Goal: Register for event/course

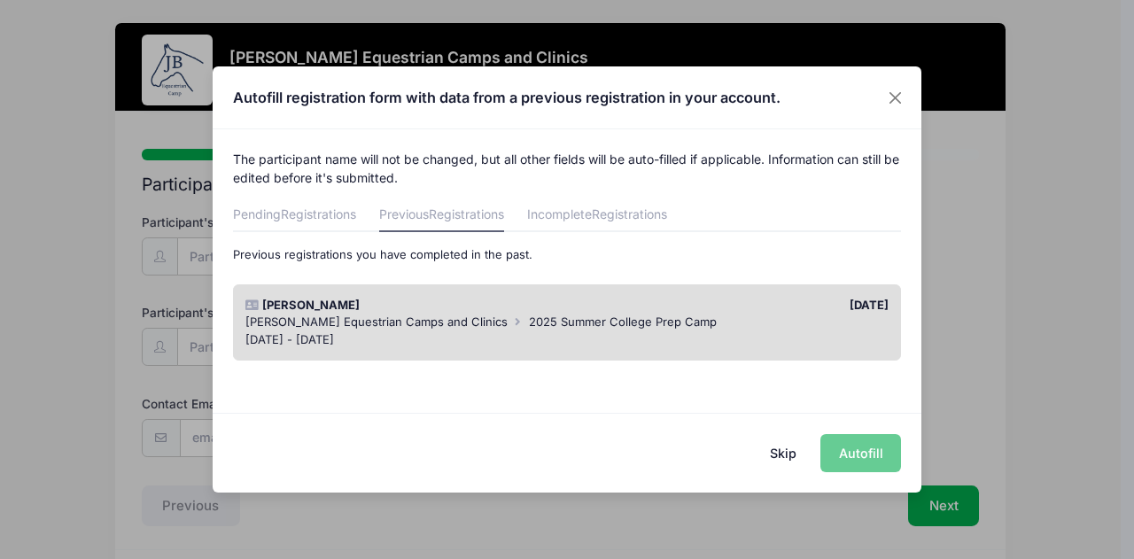
click at [737, 307] on div "[DATE]" at bounding box center [732, 306] width 330 height 18
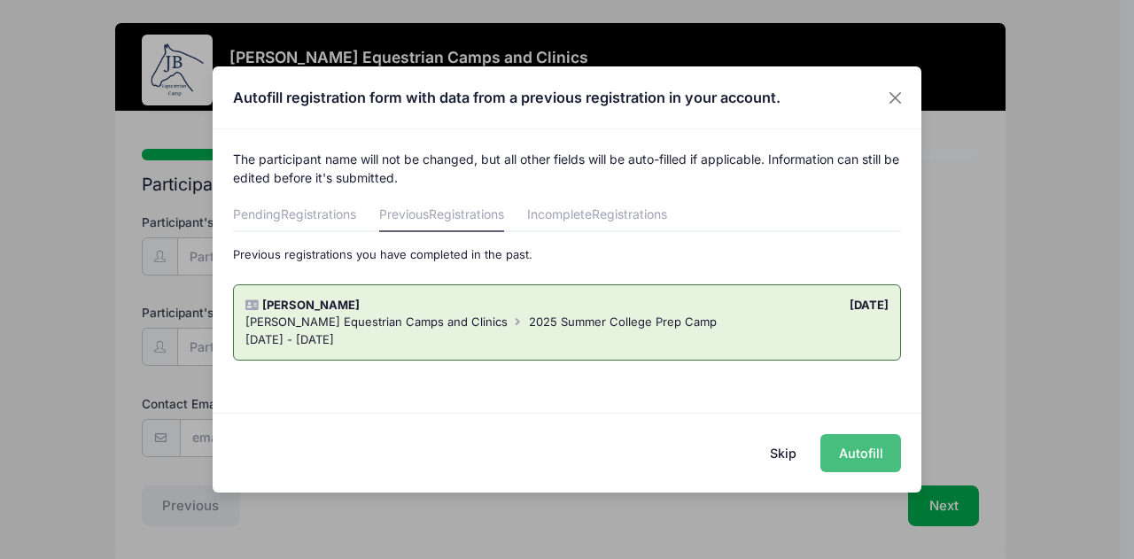
click at [852, 453] on button "Autofill" at bounding box center [860, 453] width 81 height 38
type input "[PERSON_NAME][EMAIL_ADDRESS][PERSON_NAME][DOMAIN_NAME]"
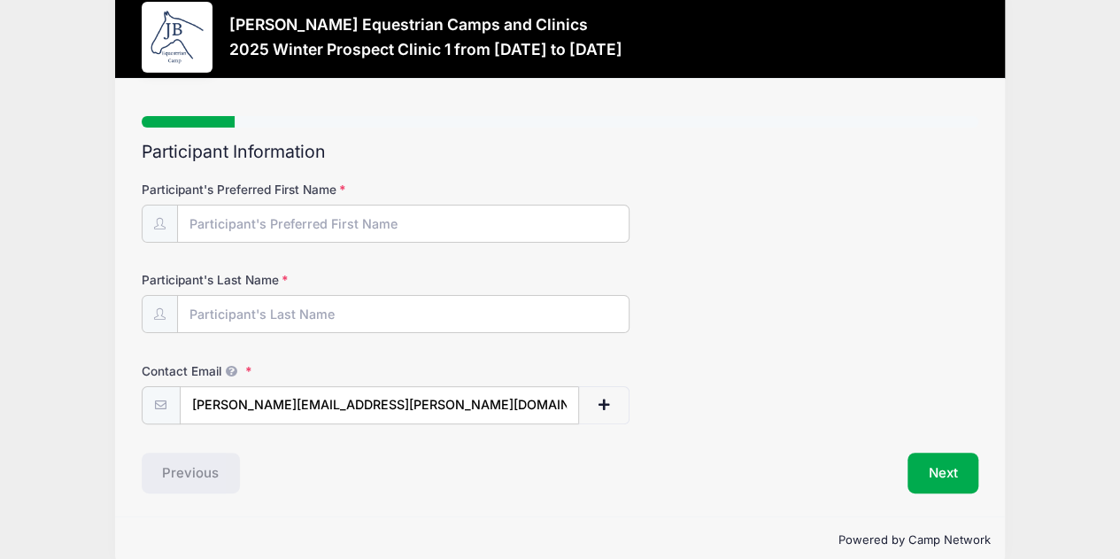
scroll to position [57, 0]
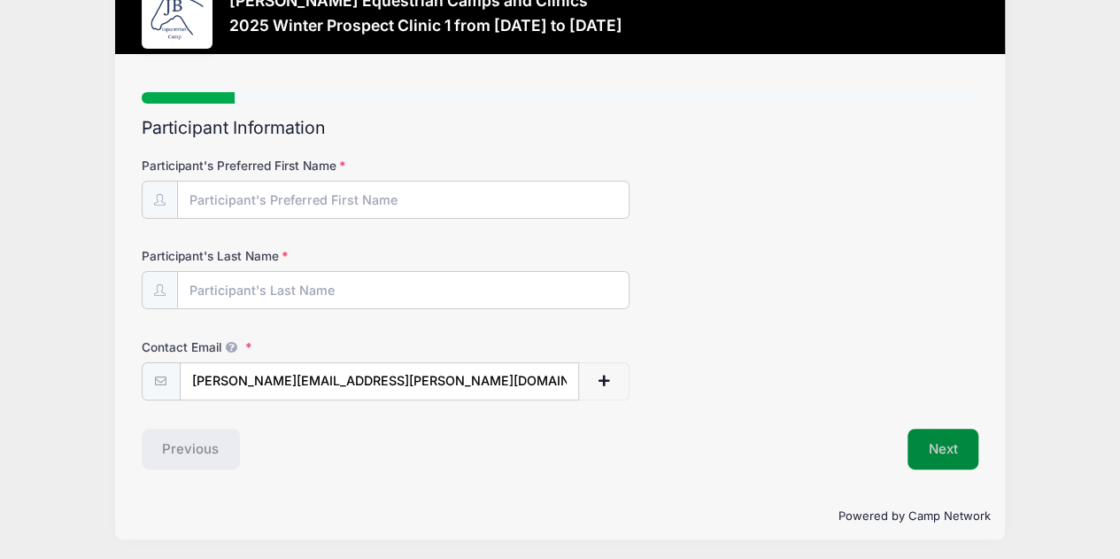
click at [965, 445] on button "Next" at bounding box center [944, 449] width 72 height 41
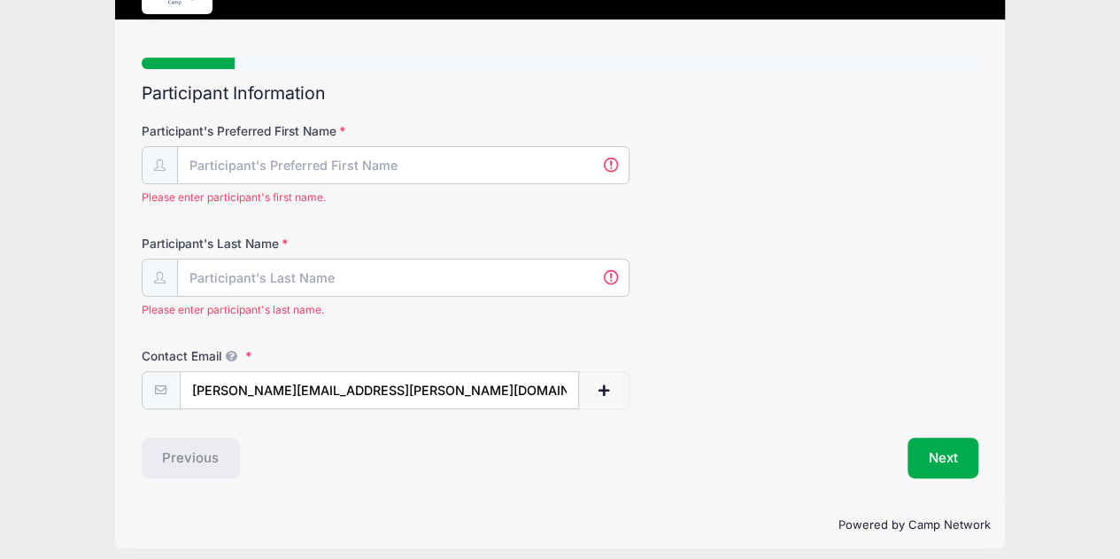
scroll to position [101, 0]
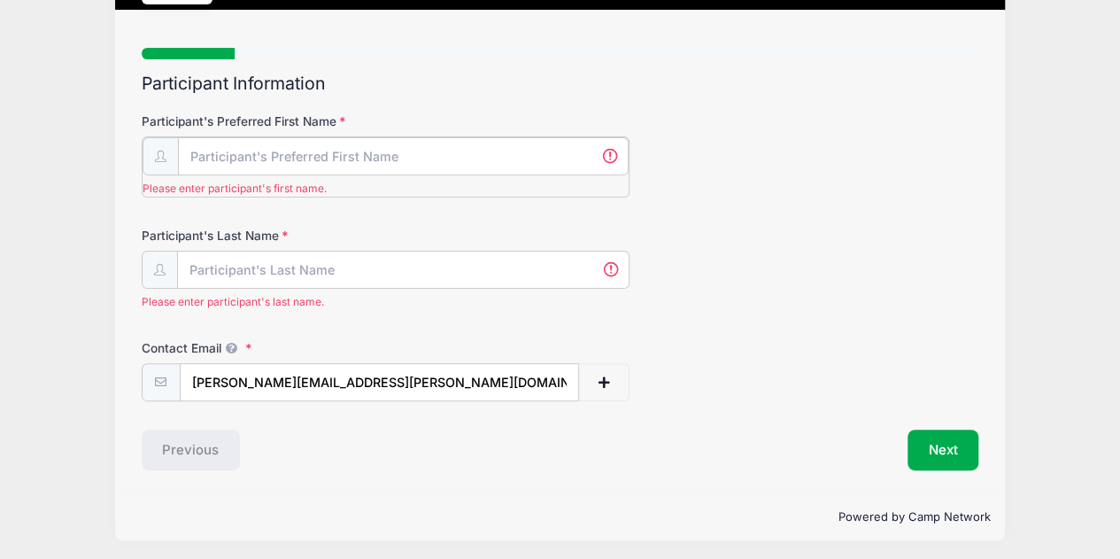
click at [290, 149] on input "Participant's Preferred First Name" at bounding box center [404, 156] width 452 height 38
type input "[PERSON_NAME]"
type input "[PERSON_NAME][EMAIL_ADDRESS][PERSON_NAME][DOMAIN_NAME]"
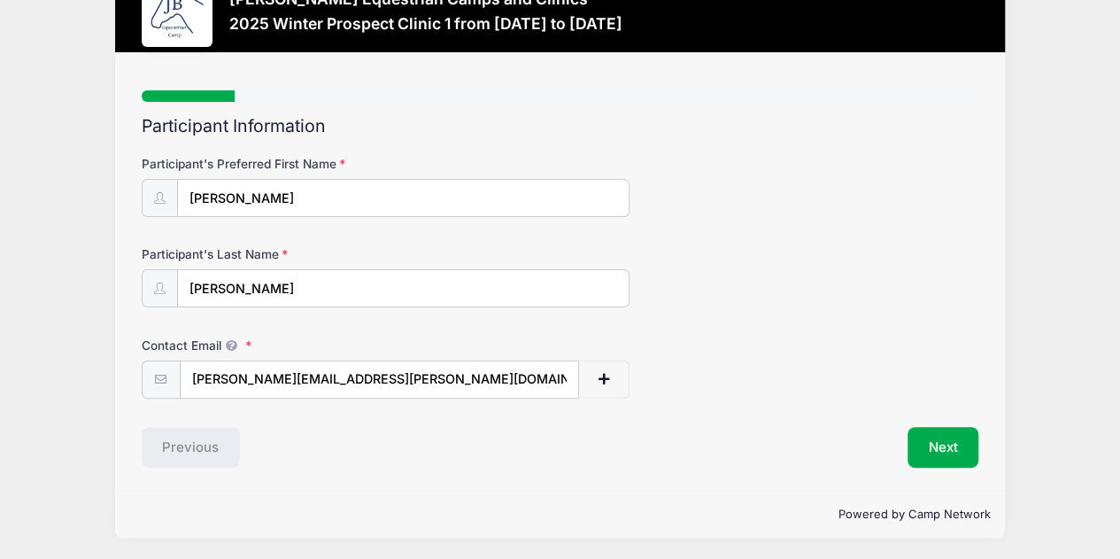
scroll to position [57, 0]
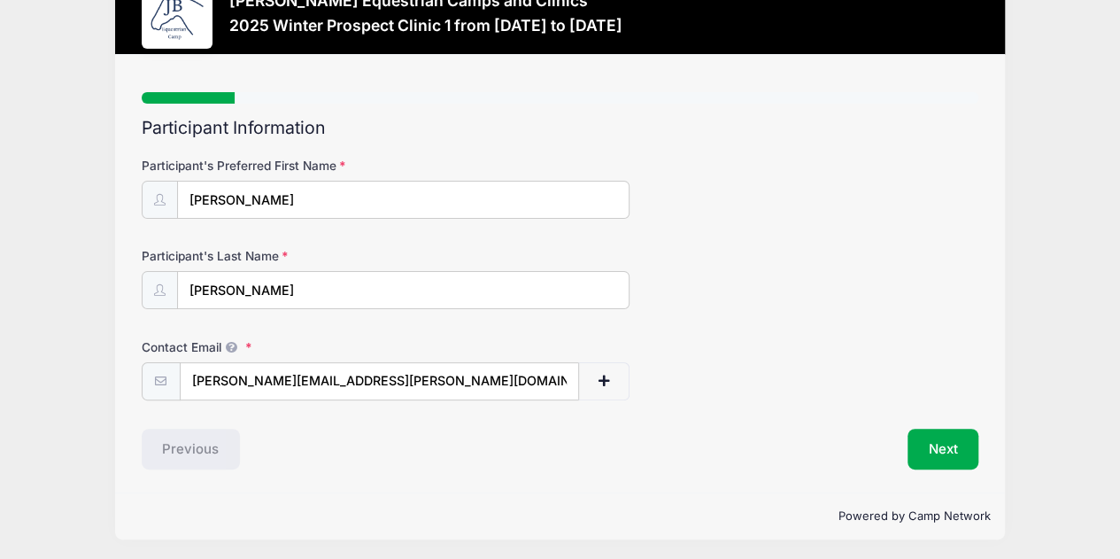
click at [786, 320] on form "Participant's Preferred First Name [PERSON_NAME] Participant's Last Name [GEOGR…" at bounding box center [561, 279] width 838 height 244
click at [962, 438] on button "Next" at bounding box center [944, 449] width 72 height 41
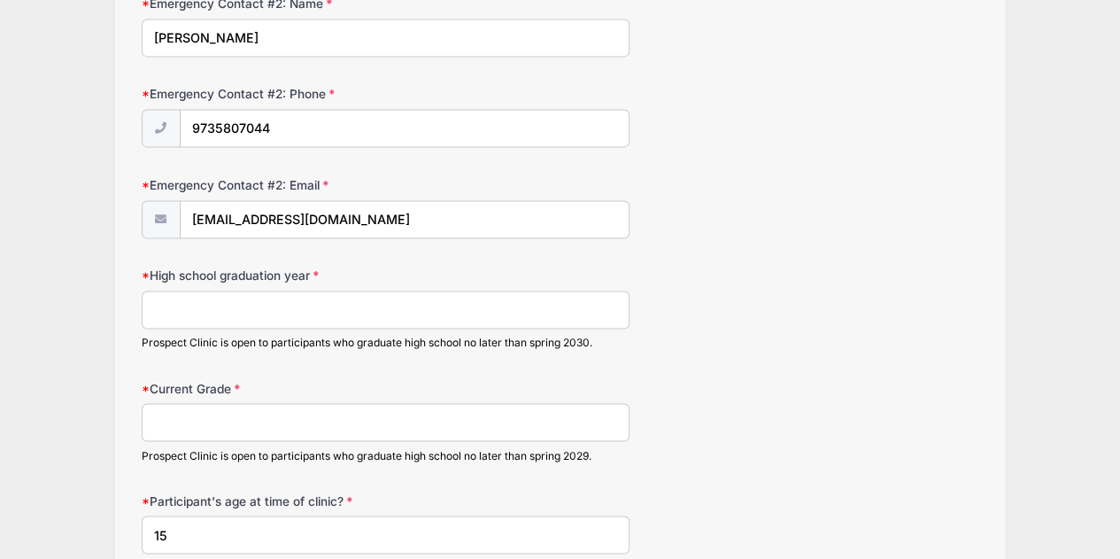
scroll to position [1417, 0]
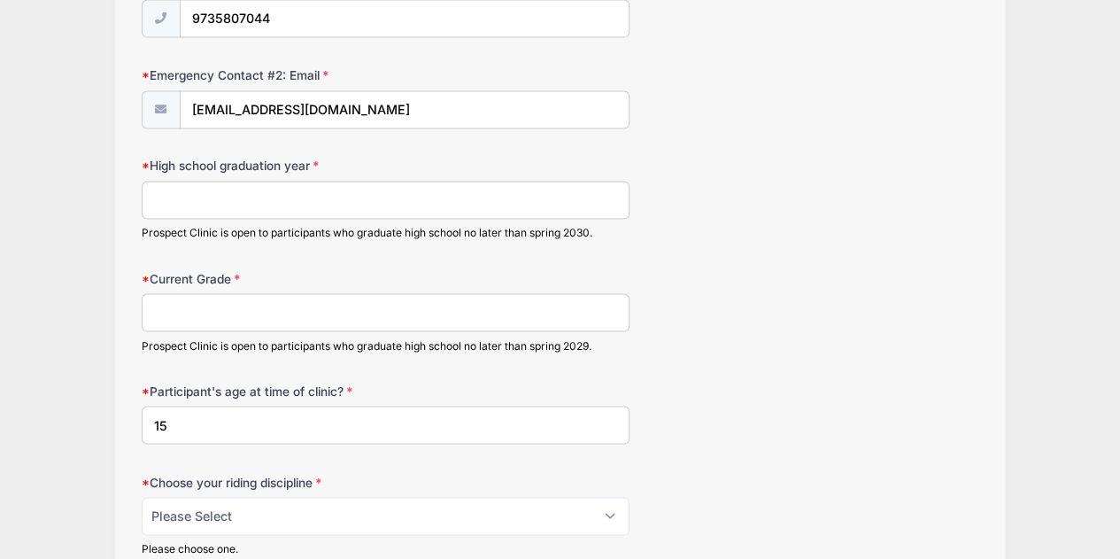
click at [335, 181] on input "High school graduation year" at bounding box center [386, 200] width 489 height 38
type input "2028"
click at [300, 306] on input "Current Grade" at bounding box center [386, 312] width 489 height 38
type input "10"
click at [705, 339] on div "Current Grade 10 Prospect Clinic is open to participants who graduate high scho…" at bounding box center [561, 310] width 838 height 83
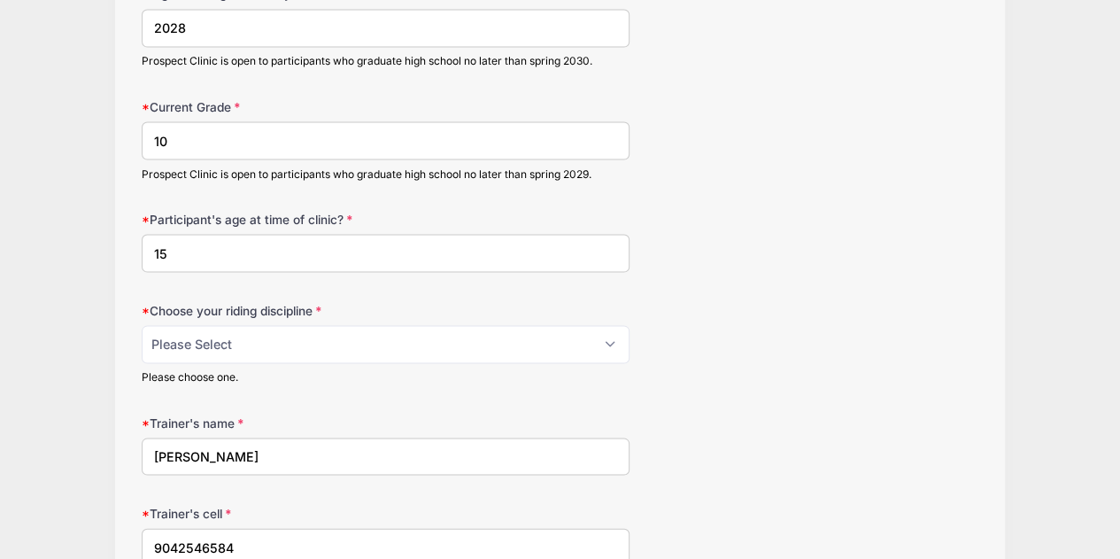
scroll to position [1594, 0]
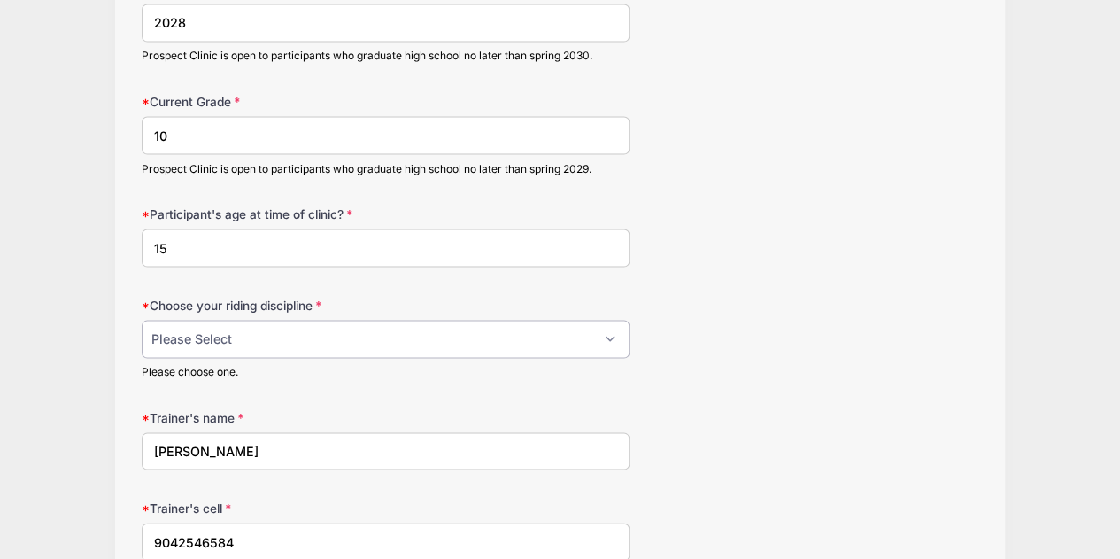
click at [518, 320] on select "Please Select jumping seat western reining western horsemanship" at bounding box center [386, 339] width 489 height 38
select select "jumping seat"
click at [142, 320] on select "Please Select jumping seat western reining western horsemanship" at bounding box center [386, 339] width 489 height 38
click at [852, 296] on div "Choose your riding discipline Please Select jumping seat western reining wester…" at bounding box center [561, 337] width 838 height 83
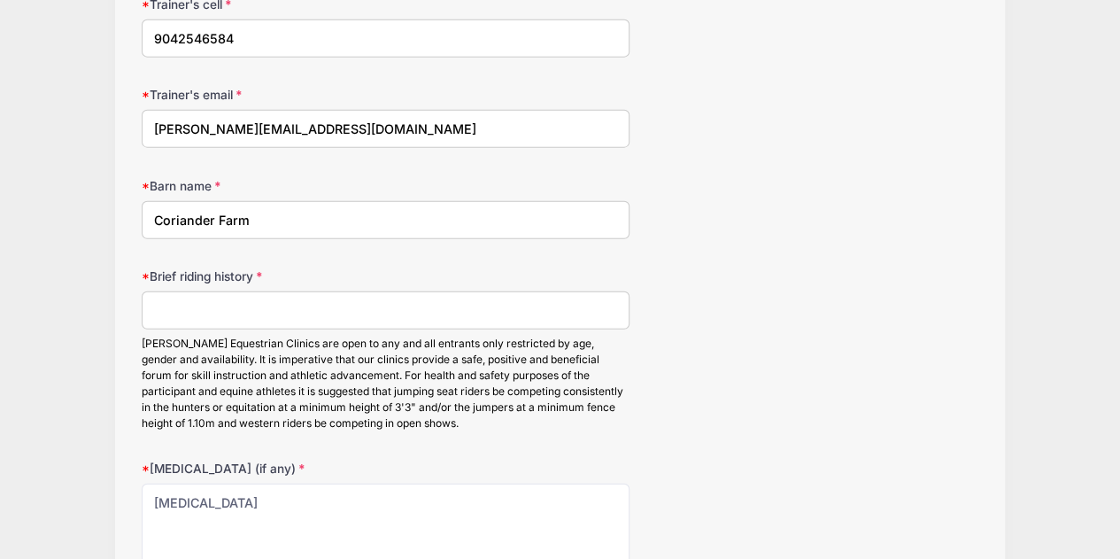
scroll to position [2126, 0]
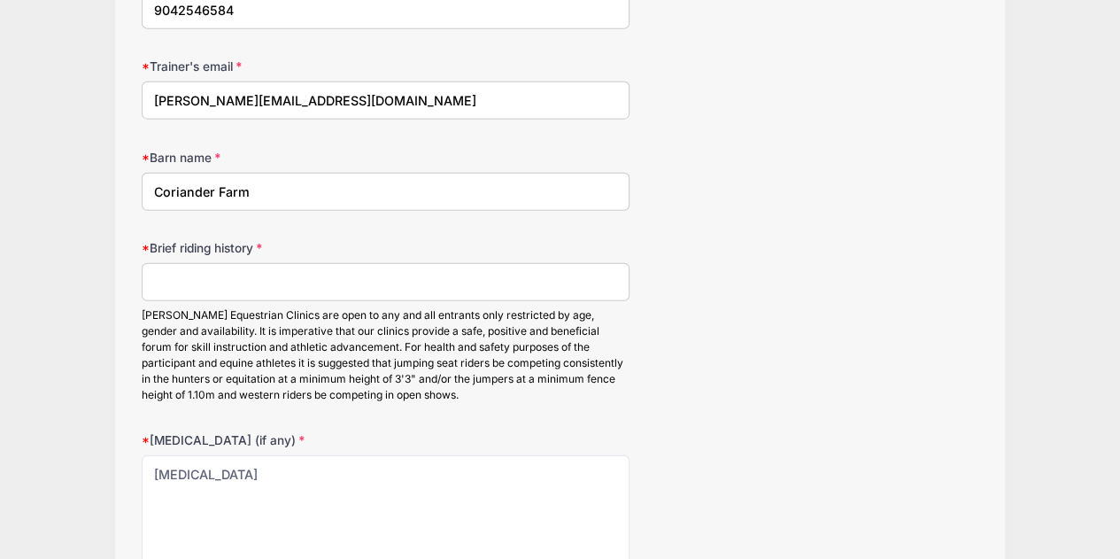
click at [600, 275] on input "Brief riding history" at bounding box center [386, 282] width 489 height 38
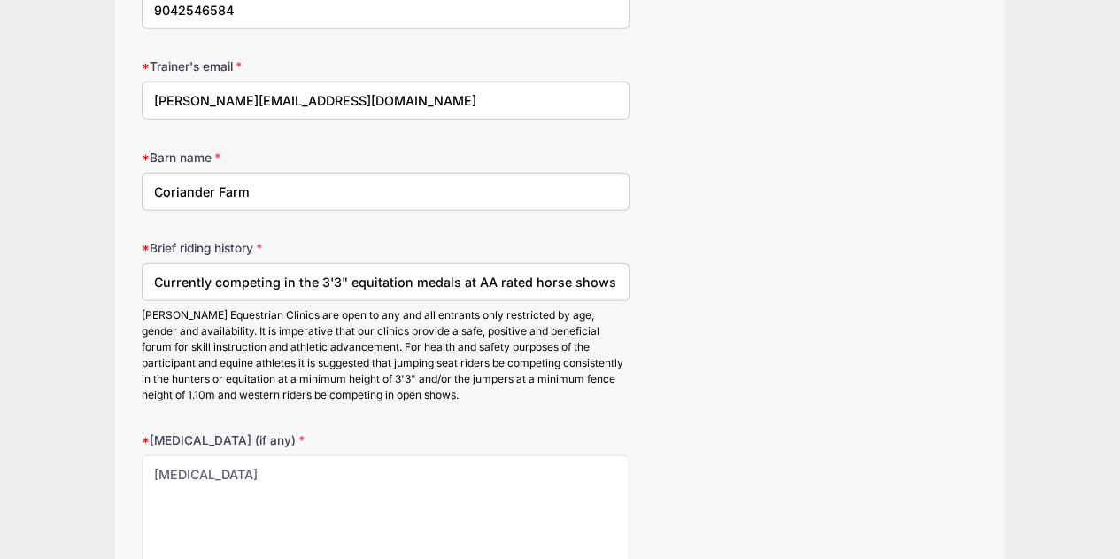
click at [154, 268] on input "Currently competing in the 3'3" equitation medals at AA rated horse shows" at bounding box center [386, 282] width 489 height 38
click at [151, 267] on input "Showing for 5 years, currently competing in the 3'3" equitation medals at AA ra…" at bounding box center [386, 282] width 489 height 38
click at [613, 265] on input "Riding since she was 4, showing for 5 years, currently competing in the 3'3" eq…" at bounding box center [386, 282] width 489 height 38
drag, startPoint x: 622, startPoint y: 263, endPoint x: 641, endPoint y: 230, distance: 38.1
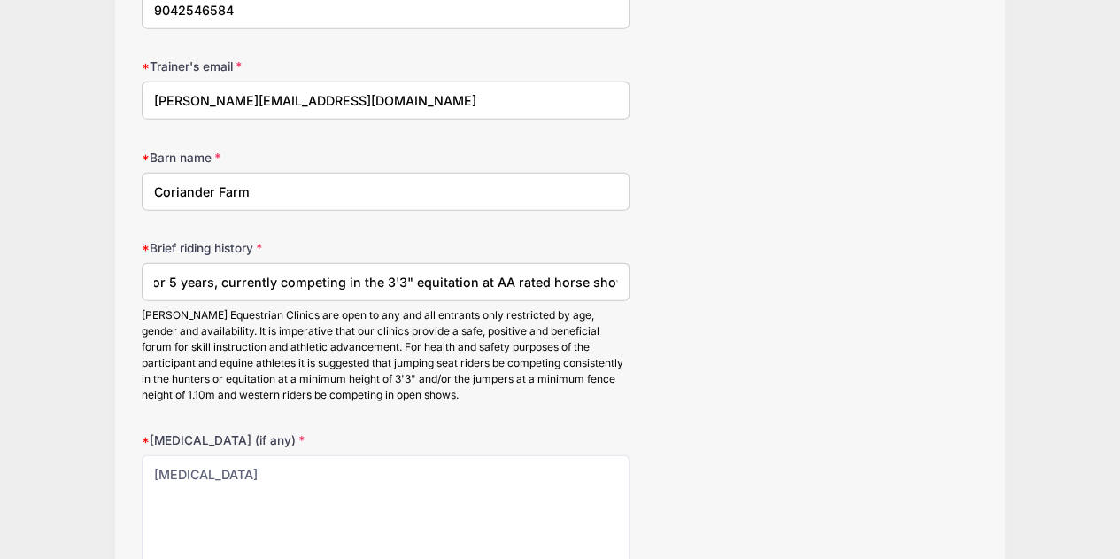
click at [622, 263] on input "Riding since she was 4, showing for 5 years, currently competing in the 3'3" eq…" at bounding box center [386, 282] width 489 height 38
type input "Riding since she was 4, showing for 5 years, currently competing in the 3'3" eq…"
click at [814, 316] on div "Brief riding history Riding since she was 4, showing for 5 years, currently com…" at bounding box center [561, 321] width 838 height 164
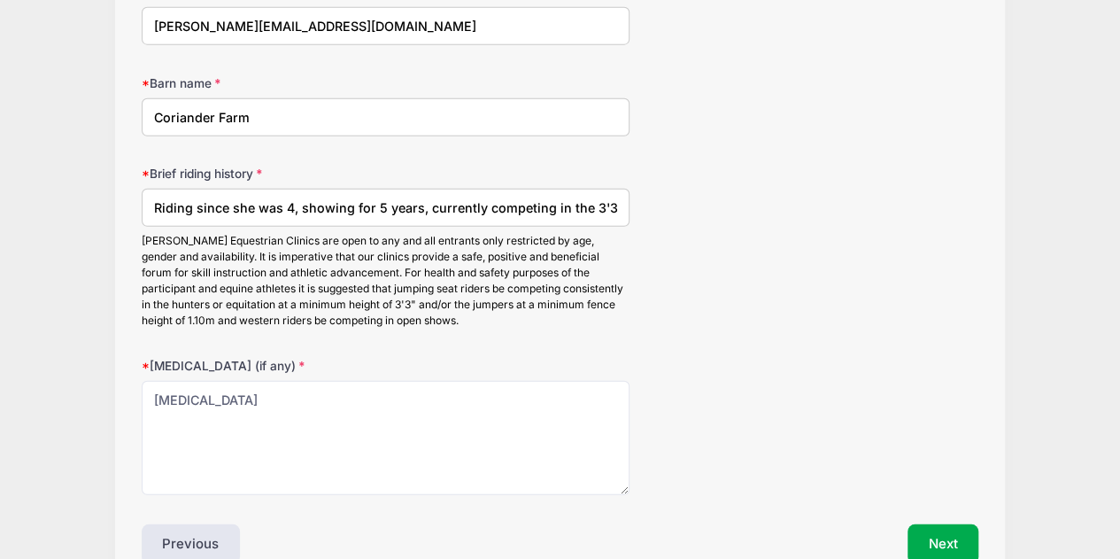
scroll to position [2282, 0]
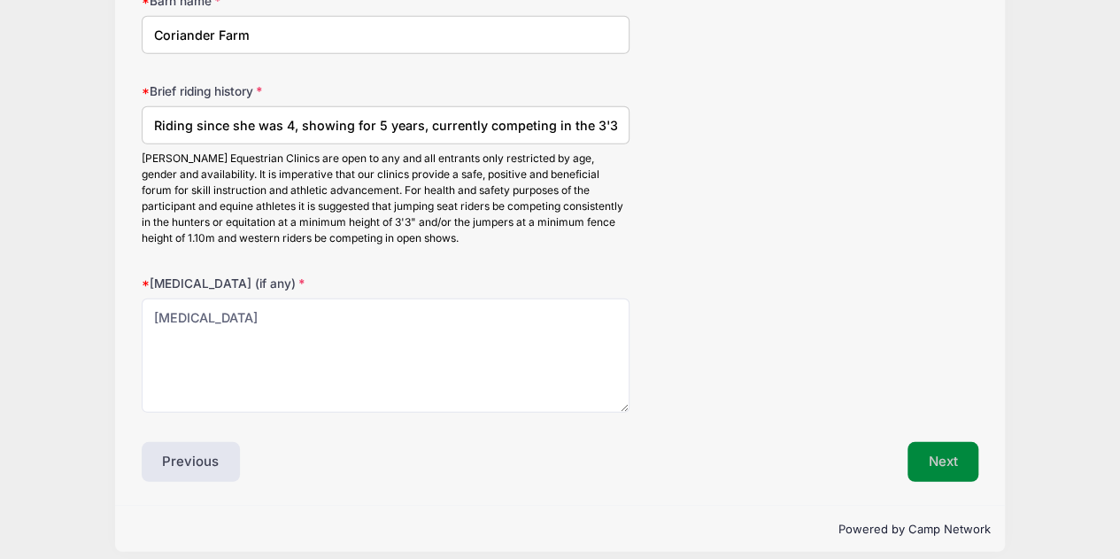
click at [945, 445] on button "Next" at bounding box center [944, 462] width 72 height 41
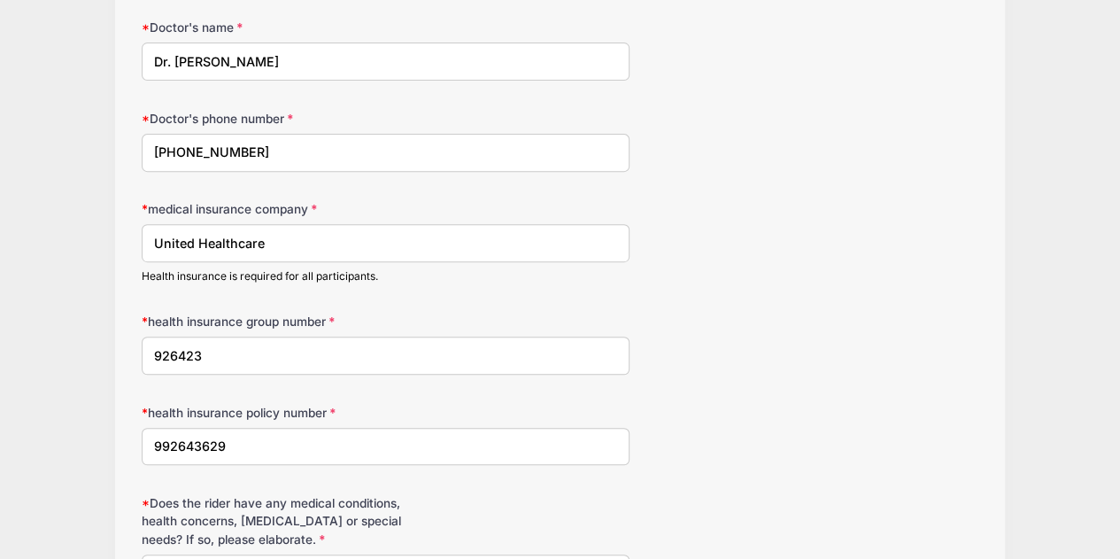
scroll to position [0, 0]
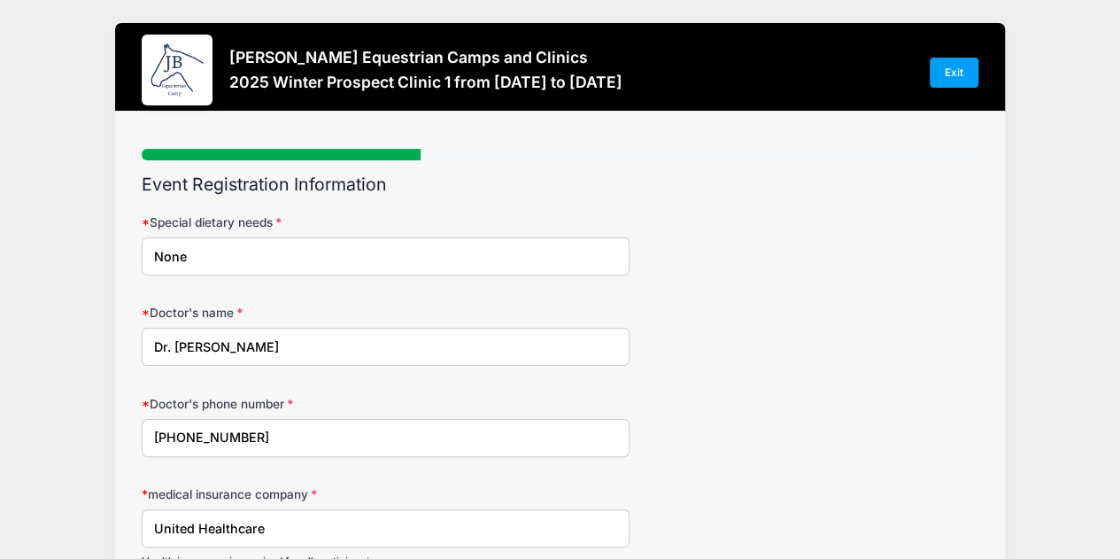
click at [825, 321] on div "Doctor's name Dr. [PERSON_NAME]" at bounding box center [561, 335] width 838 height 62
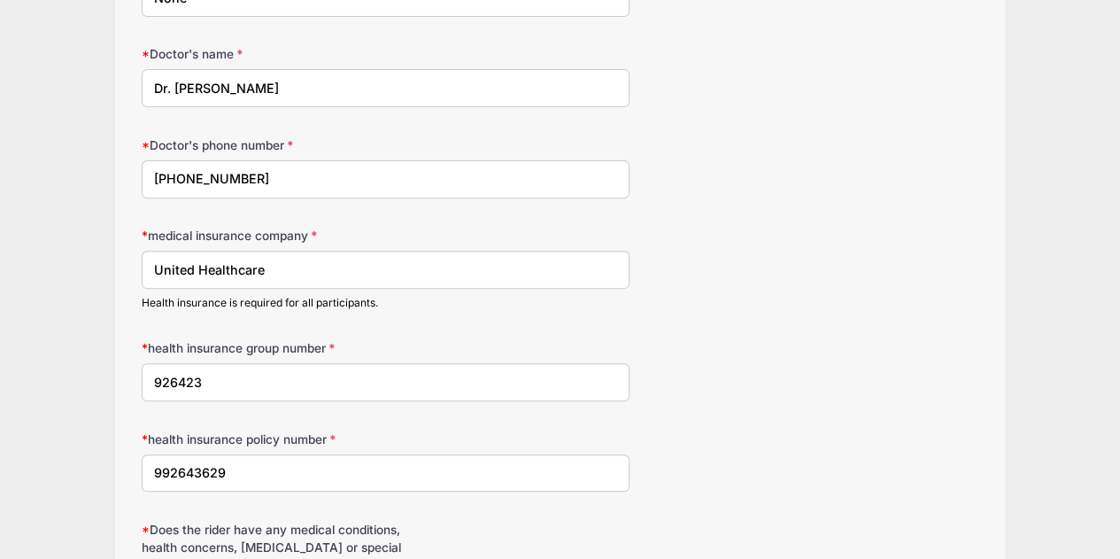
scroll to position [266, 0]
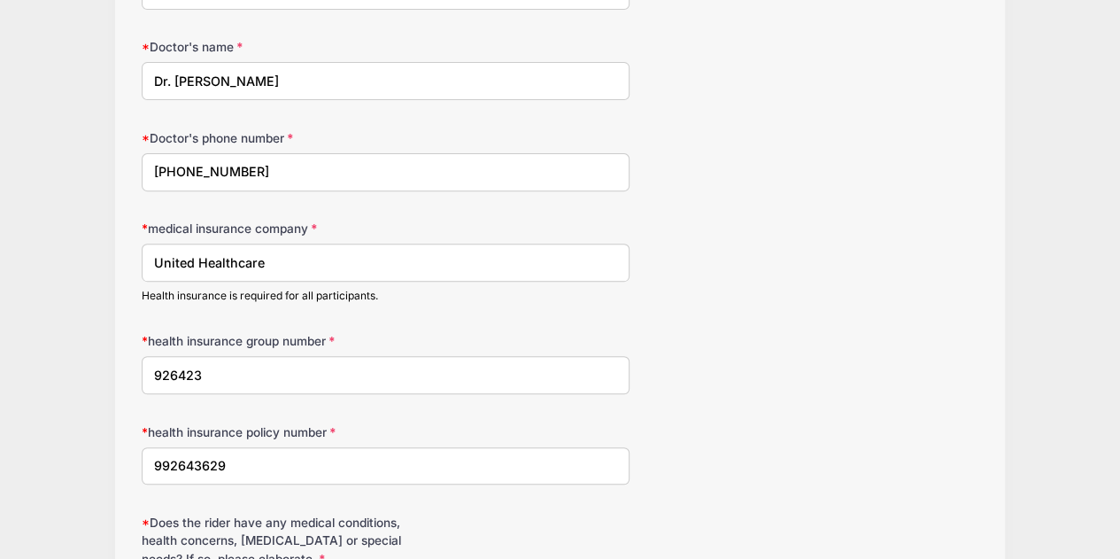
drag, startPoint x: 306, startPoint y: 256, endPoint x: 125, endPoint y: 264, distance: 181.7
click at [125, 264] on div "Step 3 /7 Step 1 Step 2 Step 3 Step 4 Step 5 Step 6 Policies Extra Items Summar…" at bounding box center [559, 275] width 889 height 859
type input "BlueBenefit of [US_STATE]"
drag, startPoint x: 212, startPoint y: 371, endPoint x: 112, endPoint y: 376, distance: 99.3
click at [112, 376] on div "[PERSON_NAME] Equestrian Camps and Clinics 2025 Winter Prospect Clinic 1 from […" at bounding box center [560, 254] width 1067 height 1040
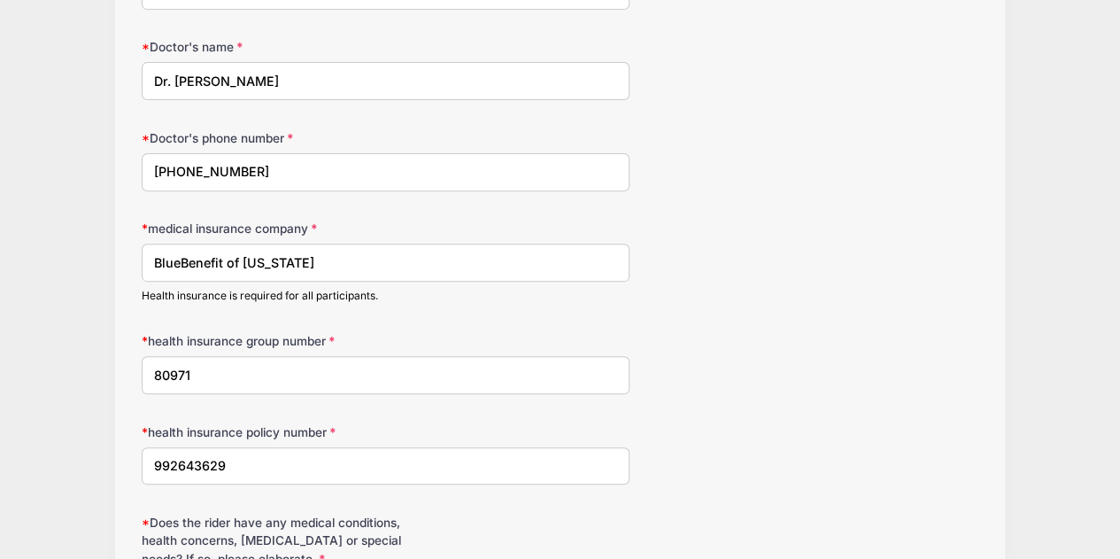
type input "80971"
drag, startPoint x: 246, startPoint y: 466, endPoint x: 130, endPoint y: 470, distance: 116.1
click at [130, 470] on div "Step 3 /7 Step 1 Step 2 Step 3 Step 4 Step 5 Step 6 Policies Extra Items Summar…" at bounding box center [559, 275] width 889 height 859
type input "D2O997101630"
click at [777, 405] on form "Special dietary needs None Doctor's name Dr. [PERSON_NAME] Doctor's phone numbe…" at bounding box center [561, 280] width 838 height 664
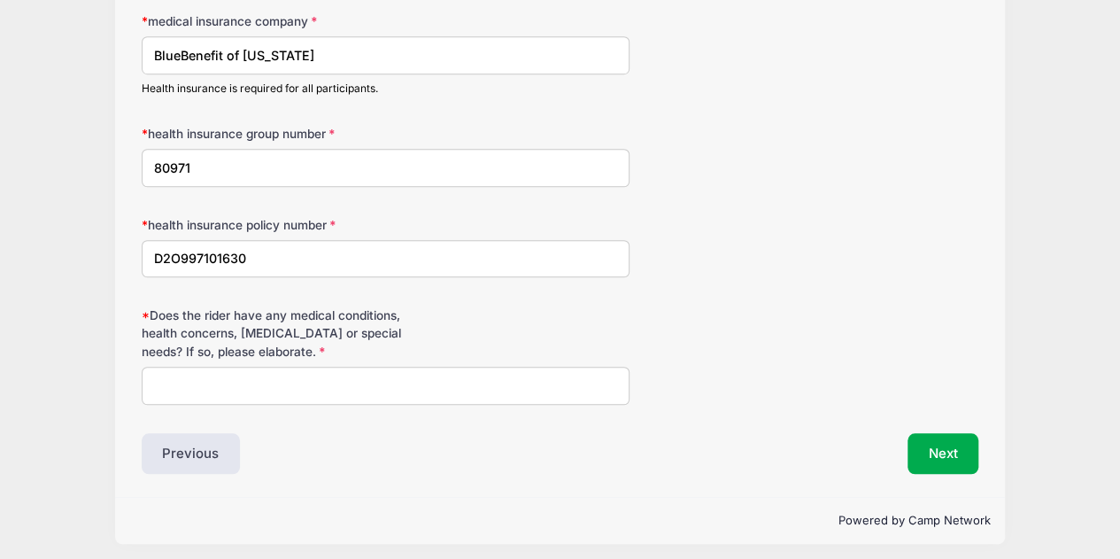
scroll to position [476, 0]
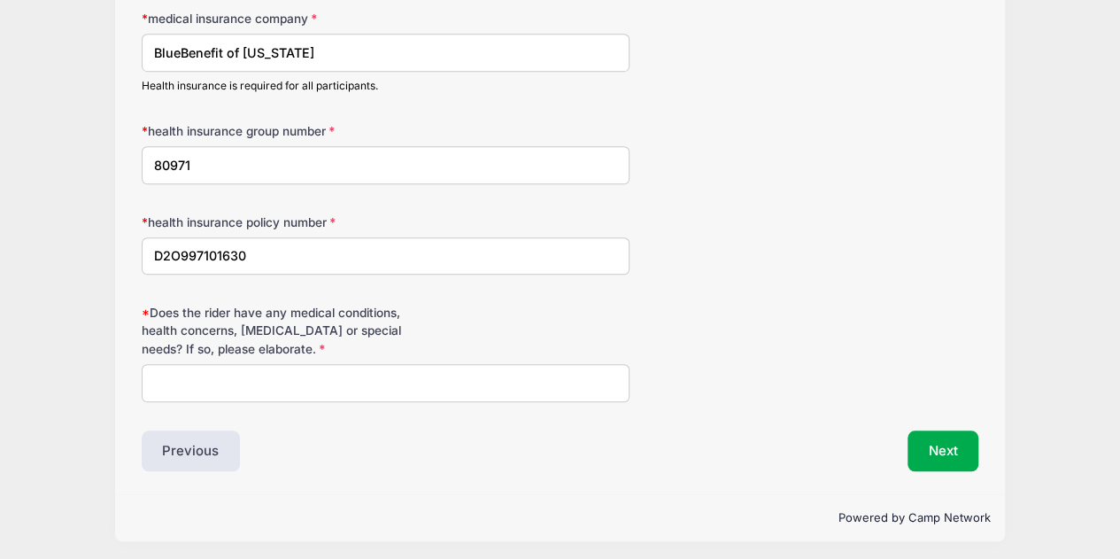
click at [292, 380] on input "Does the rider have any medical conditions, health concerns, [MEDICAL_DATA] or …" at bounding box center [386, 383] width 489 height 38
type input "None"
click at [955, 451] on button "Next" at bounding box center [944, 450] width 72 height 41
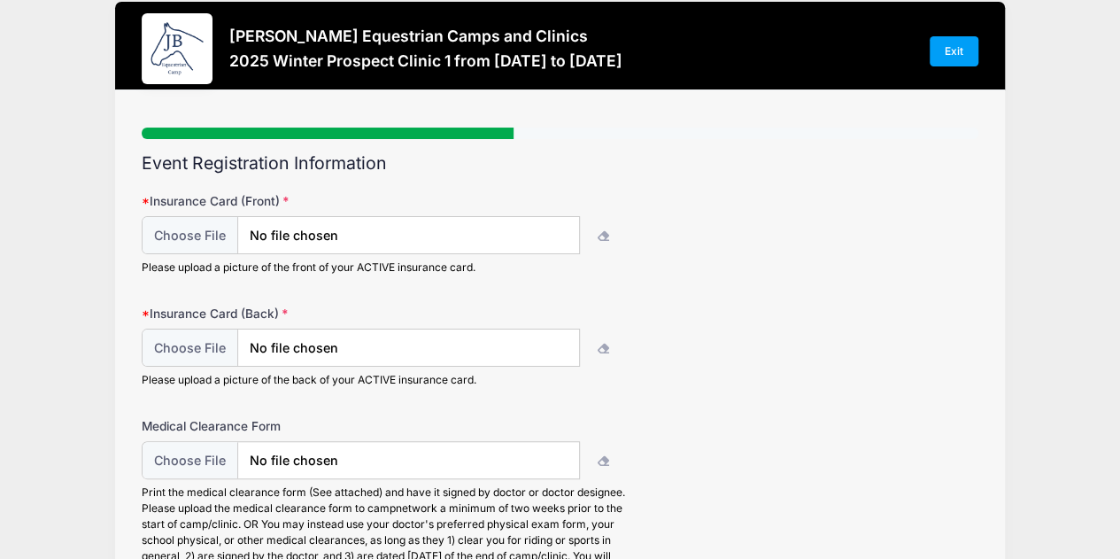
scroll to position [0, 0]
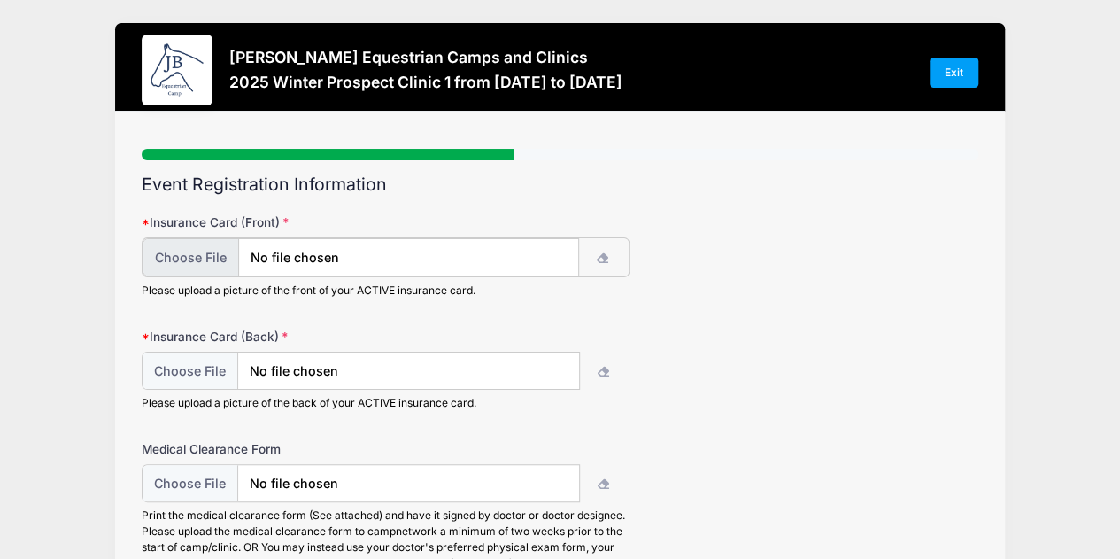
click at [184, 246] on input "file" at bounding box center [361, 257] width 437 height 38
type input "C:\fakepath\MBL AKL Insurance cards NEW.pdf"
click at [174, 371] on input "file" at bounding box center [361, 370] width 437 height 38
type input "C:\fakepath\MBL AKL Insurance cards NEW.pdf"
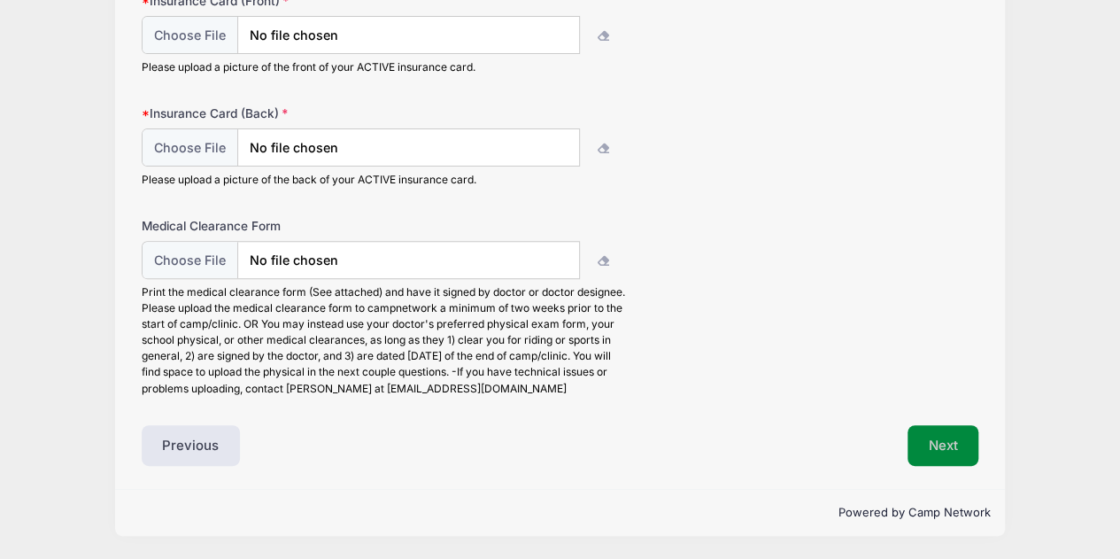
scroll to position [220, 0]
click at [970, 451] on button "Next" at bounding box center [944, 447] width 72 height 41
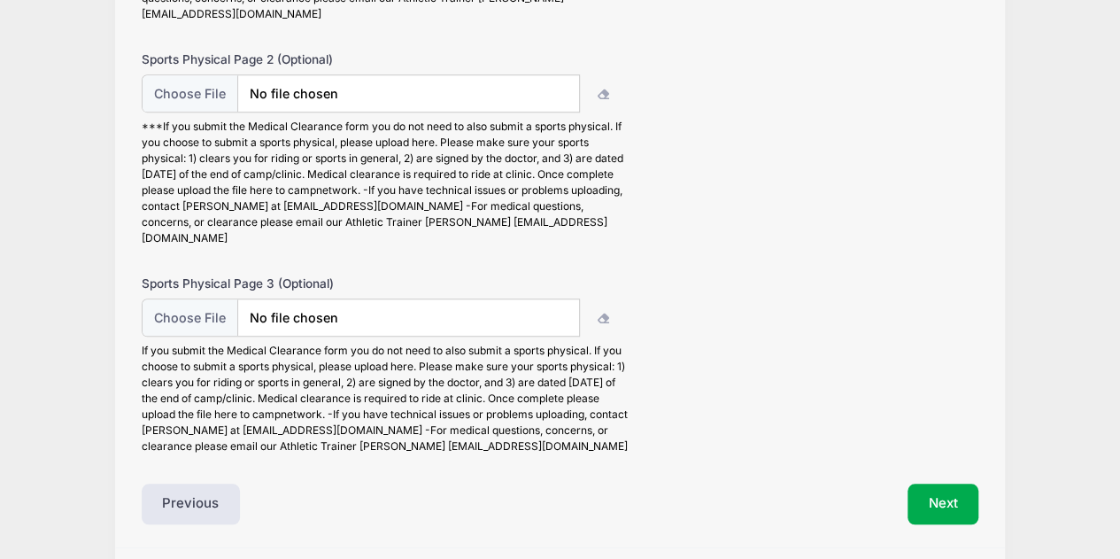
scroll to position [412, 0]
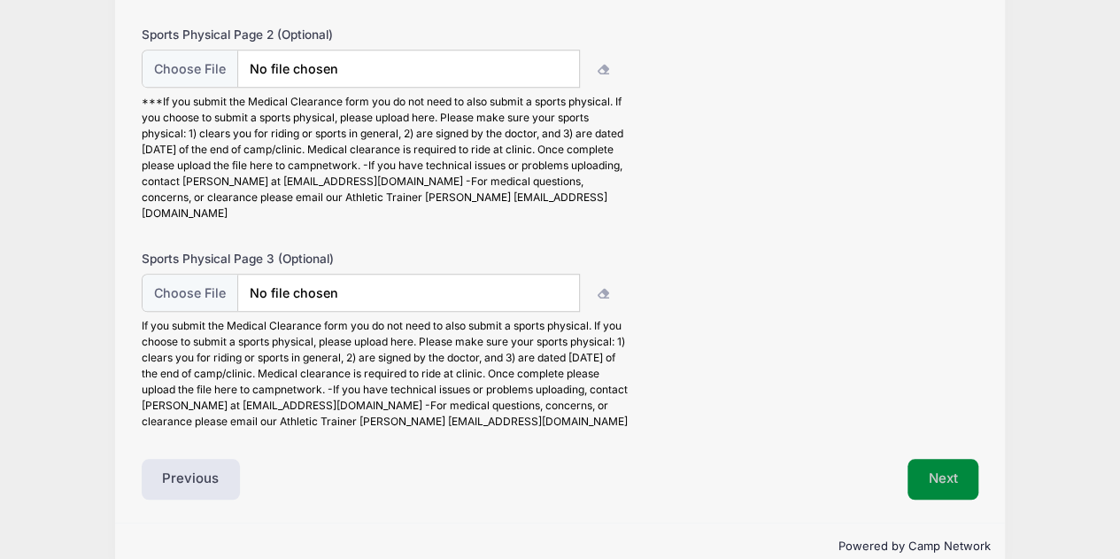
click at [949, 459] on button "Next" at bounding box center [944, 479] width 72 height 41
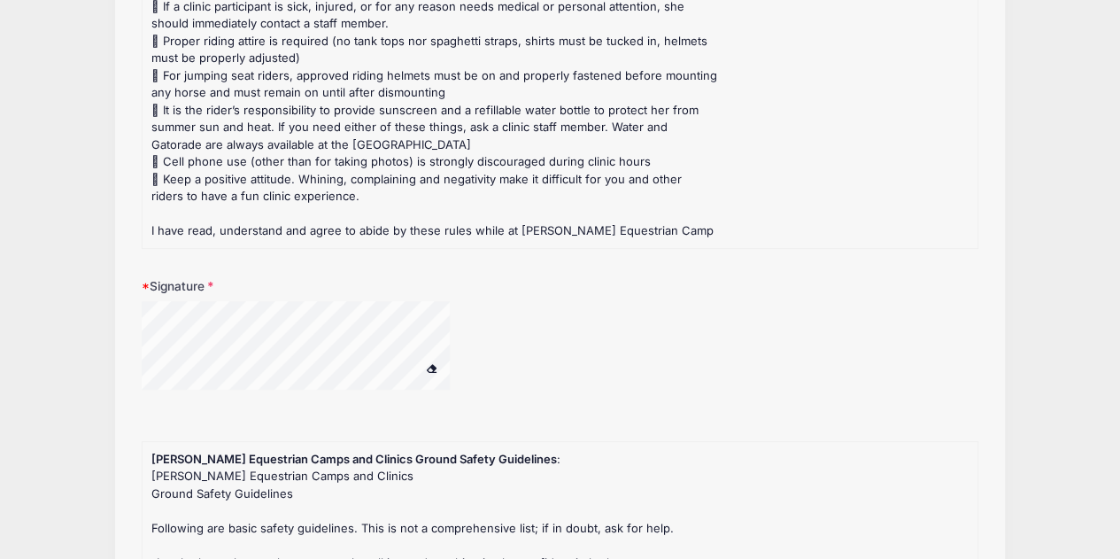
scroll to position [262, 0]
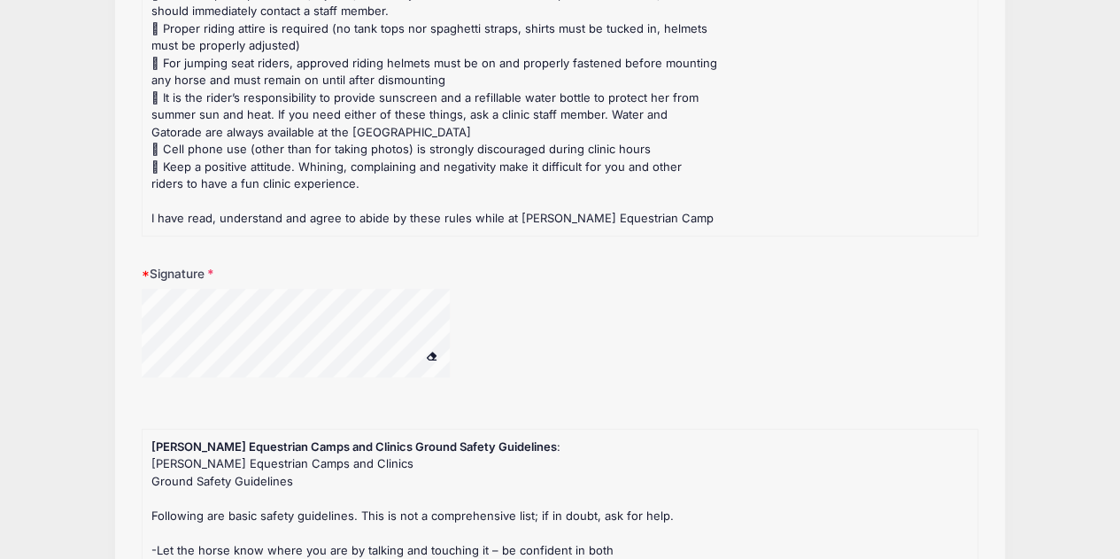
click at [540, 322] on div at bounding box center [386, 344] width 489 height 111
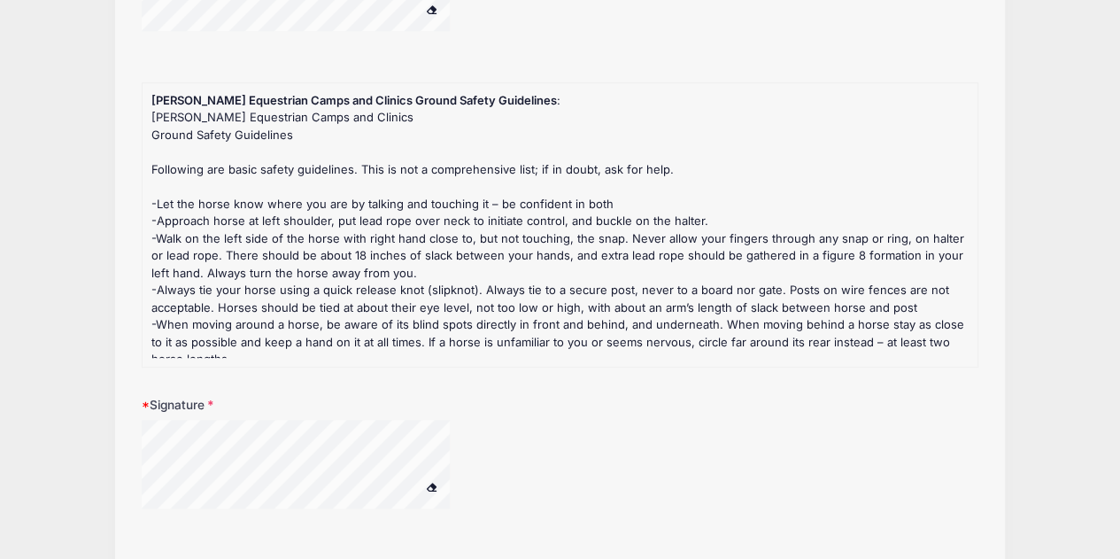
scroll to position [625, 0]
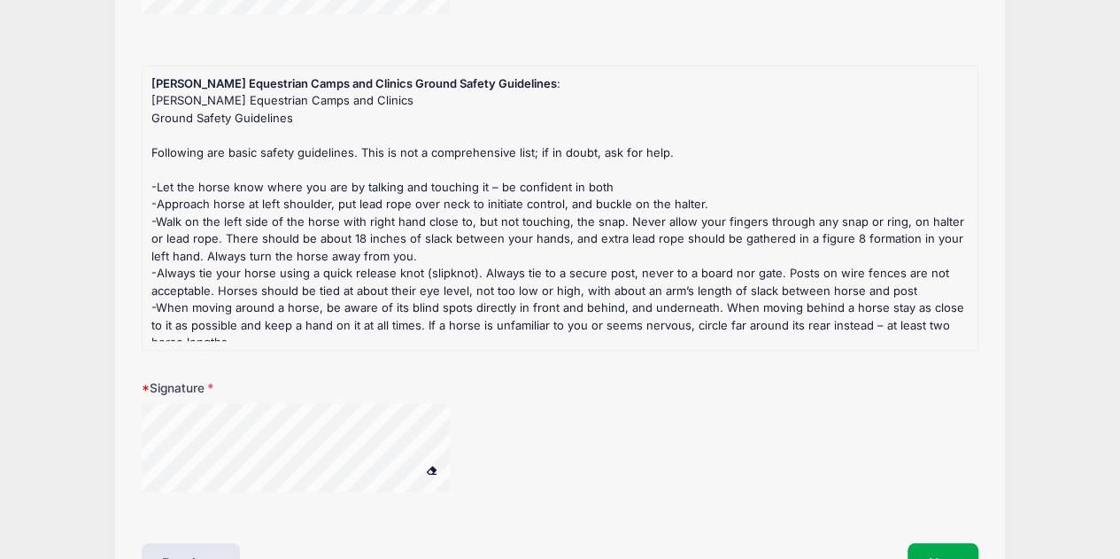
click at [510, 424] on div at bounding box center [386, 458] width 489 height 111
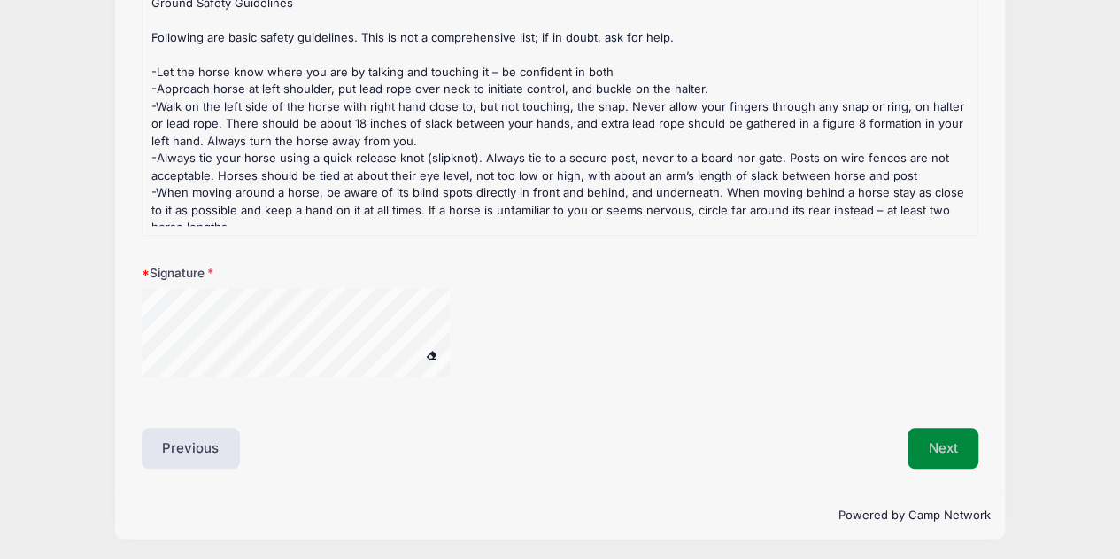
click at [971, 447] on button "Next" at bounding box center [944, 448] width 72 height 41
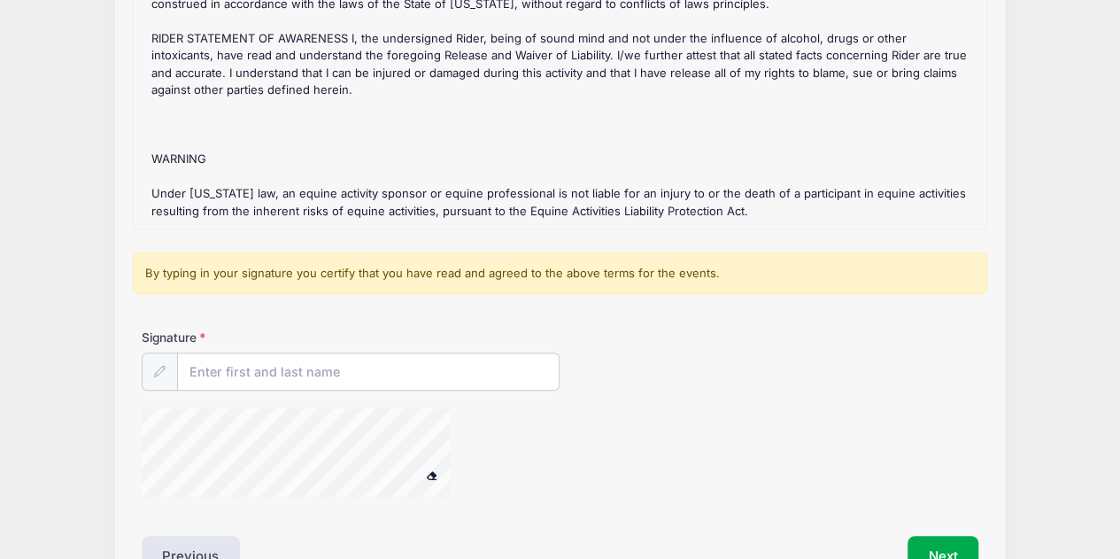
scroll to position [259, 0]
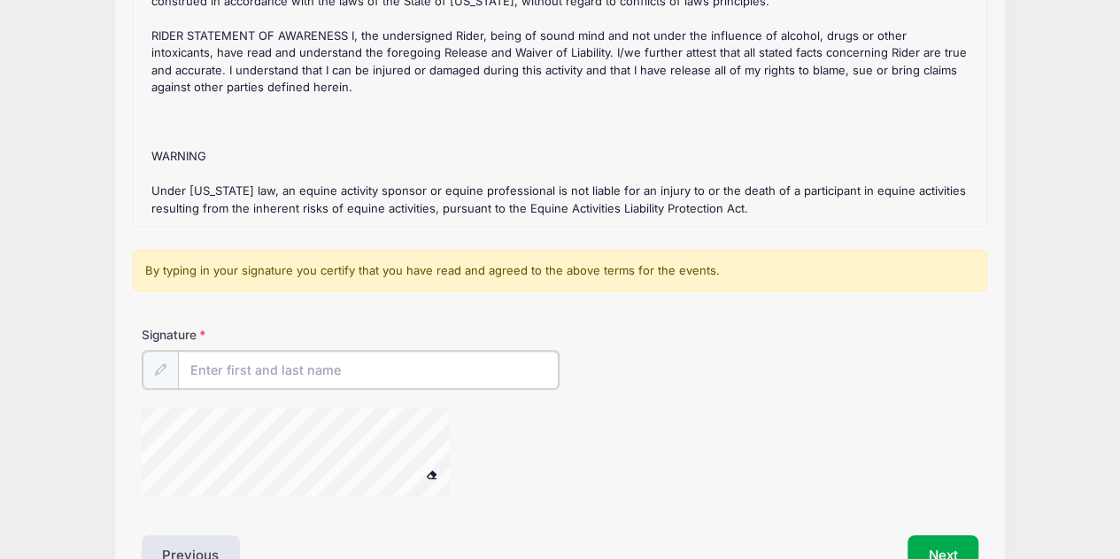
click at [270, 368] on input "Signature" at bounding box center [369, 370] width 382 height 38
click at [484, 444] on div at bounding box center [319, 454] width 354 height 94
type input "[PERSON_NAME]"
click at [949, 546] on button "Next" at bounding box center [944, 553] width 72 height 41
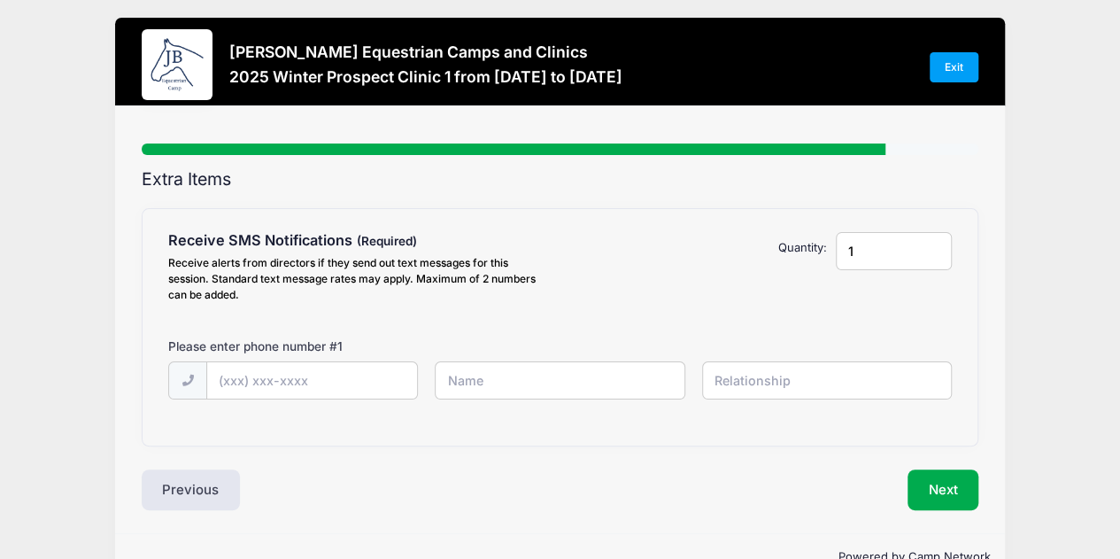
scroll to position [0, 0]
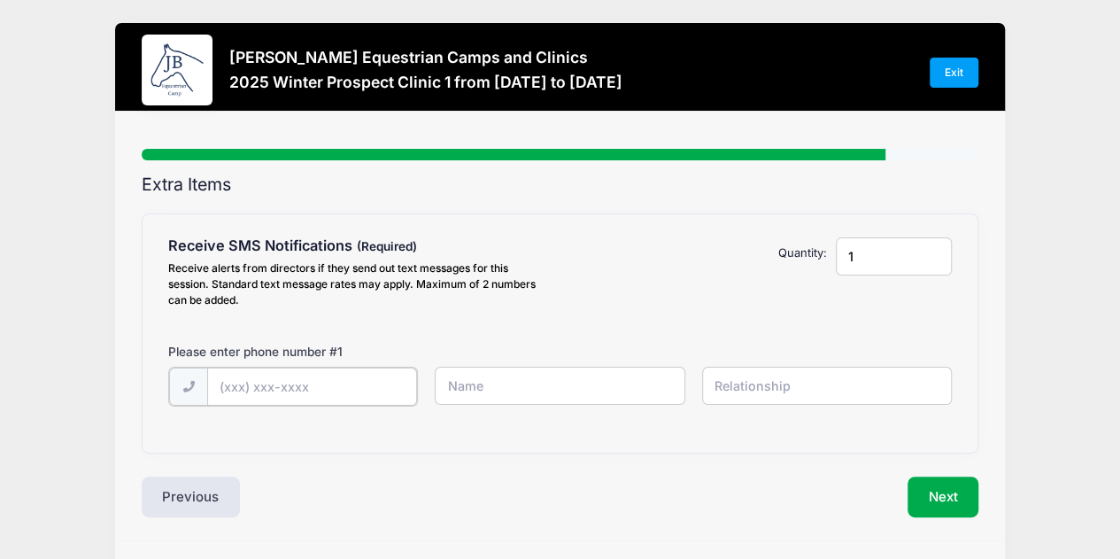
click at [299, 386] on input "text" at bounding box center [312, 387] width 210 height 38
type input "[PHONE_NUMBER]"
click at [505, 383] on input "text" at bounding box center [560, 386] width 250 height 38
type input "[PERSON_NAME]"
click at [762, 383] on input "text" at bounding box center [827, 386] width 250 height 38
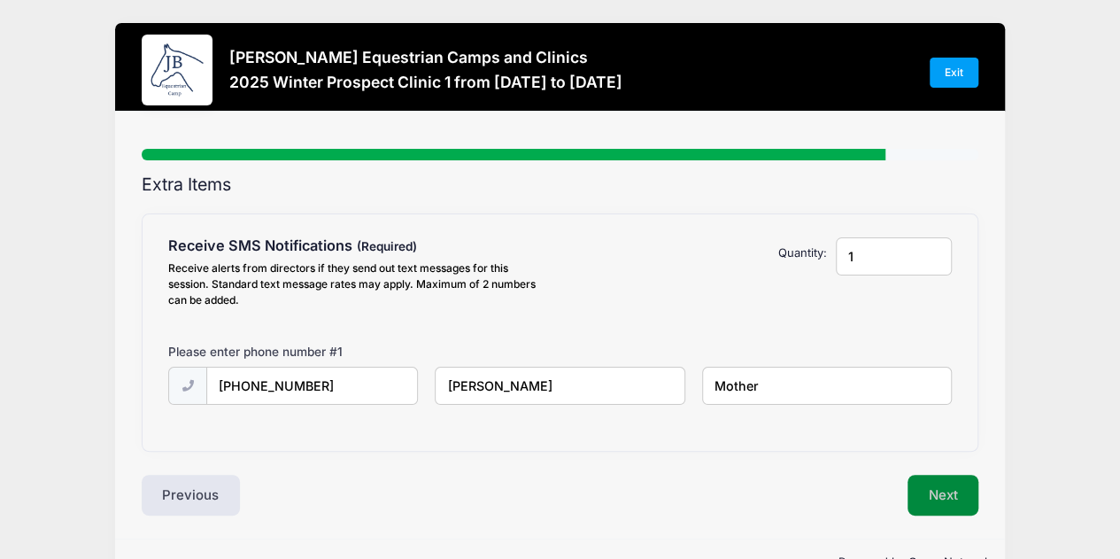
type input "Mother"
click at [918, 490] on button "Next" at bounding box center [944, 495] width 72 height 41
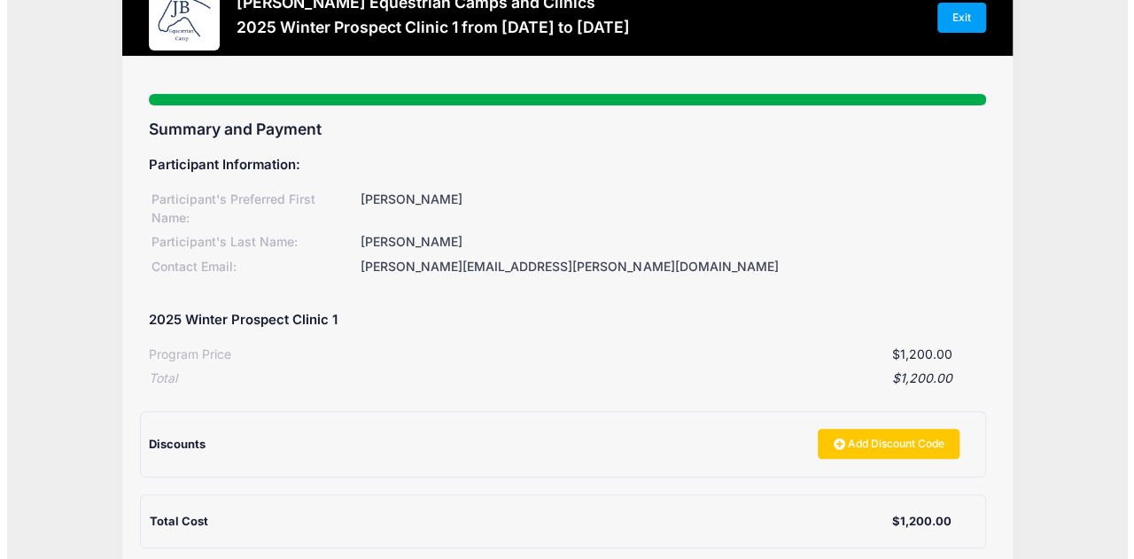
scroll to position [266, 0]
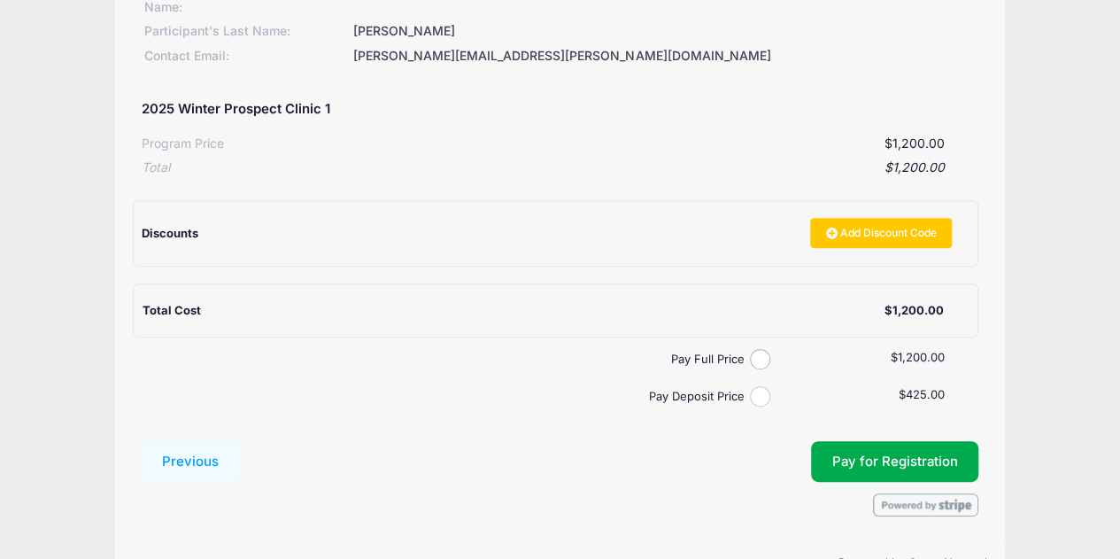
click at [758, 399] on input "Pay Deposit Price" at bounding box center [760, 396] width 20 height 20
radio input "true"
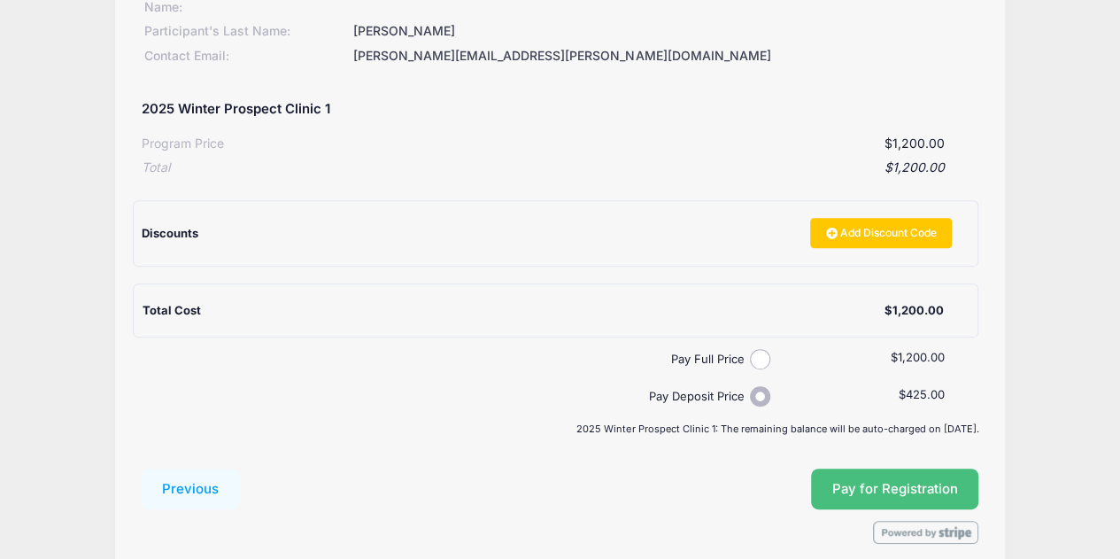
click at [928, 492] on button "Pay for Registration" at bounding box center [895, 489] width 168 height 41
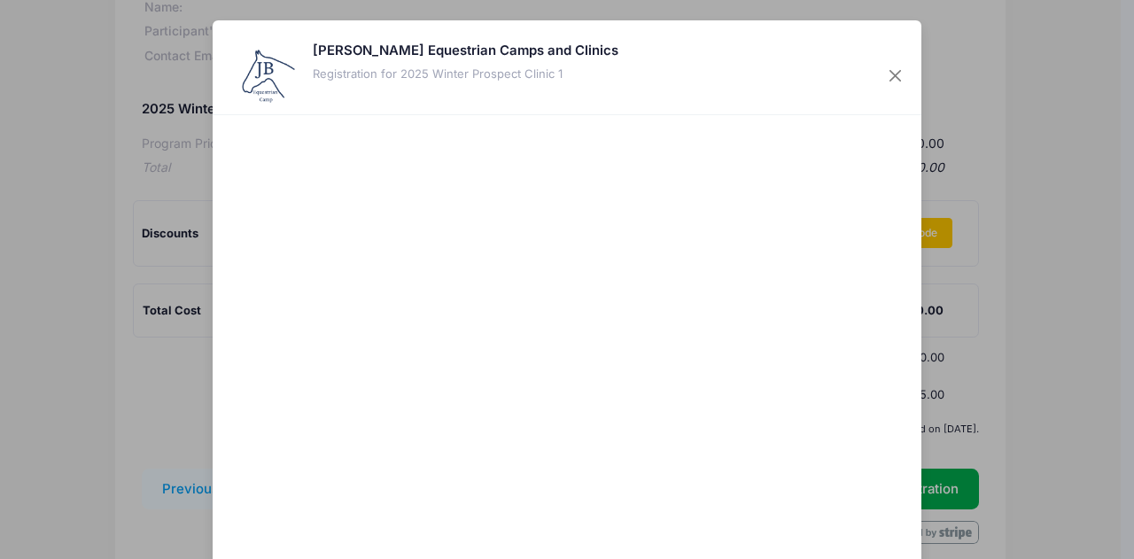
click at [802, 477] on div at bounding box center [739, 357] width 326 height 466
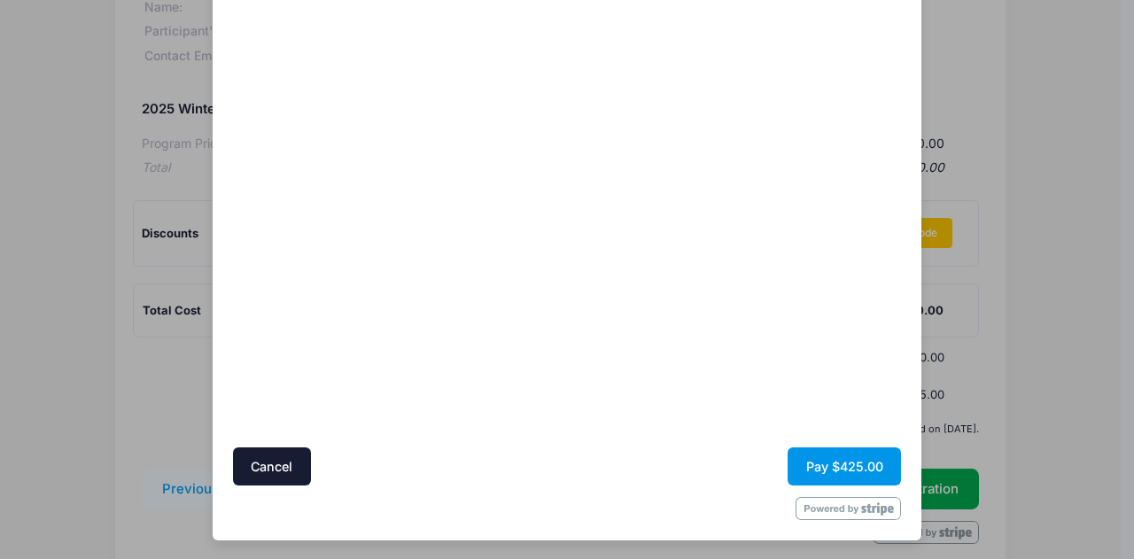
click at [811, 461] on button "Pay $425.00" at bounding box center [843, 466] width 113 height 38
